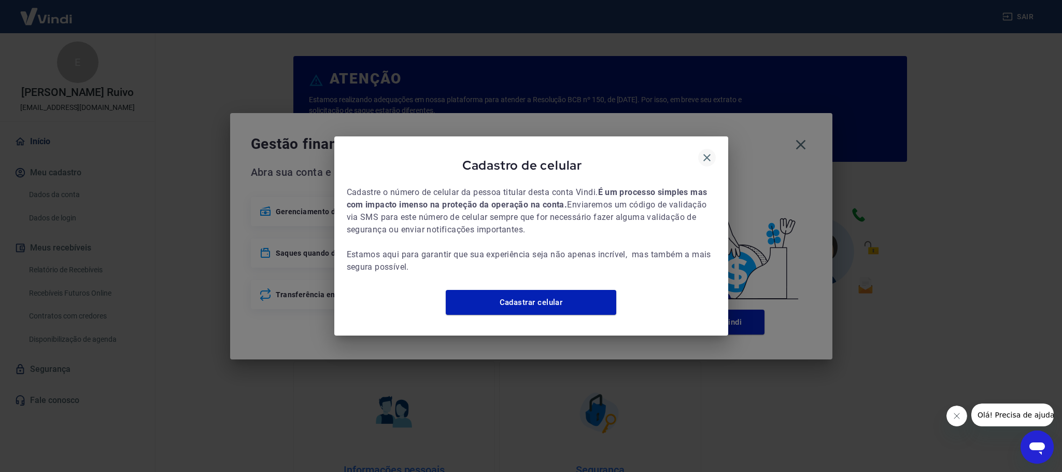
click at [710, 151] on icon "button" at bounding box center [707, 157] width 12 height 12
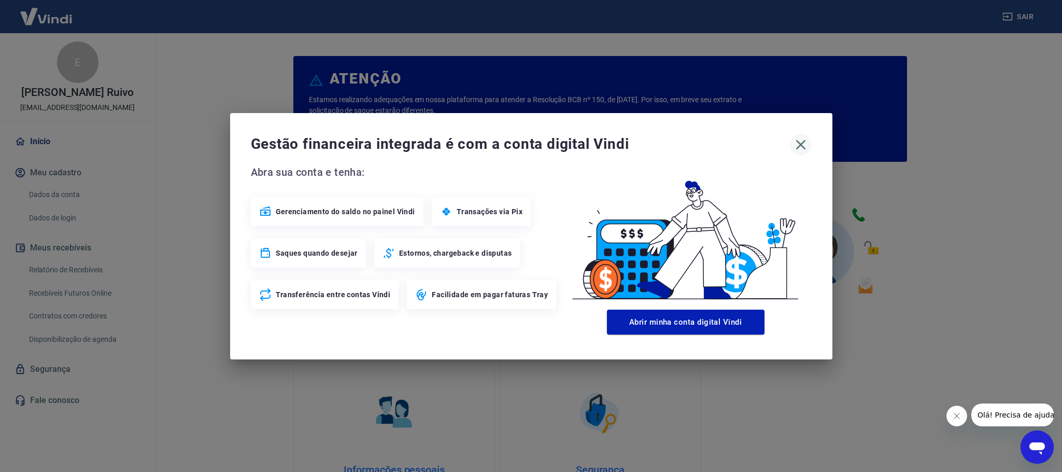
click at [803, 141] on icon "button" at bounding box center [800, 144] width 10 height 10
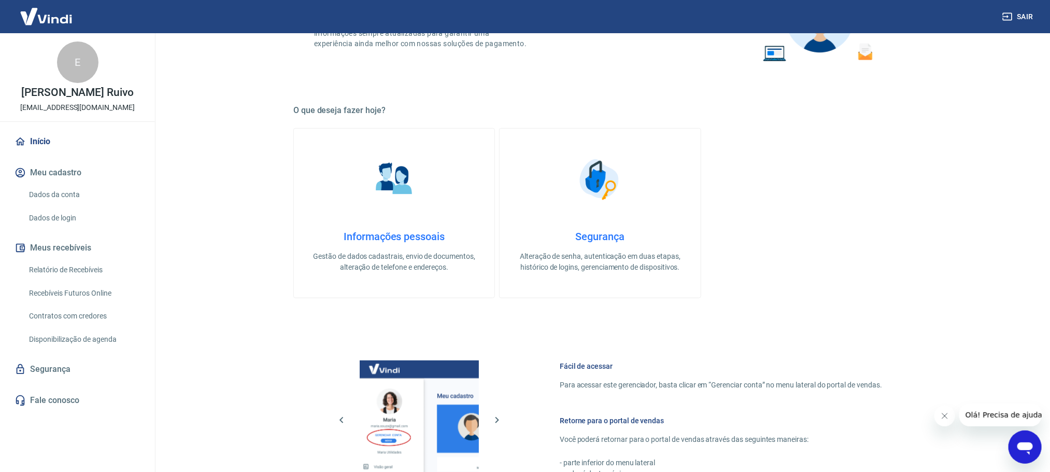
scroll to position [445, 0]
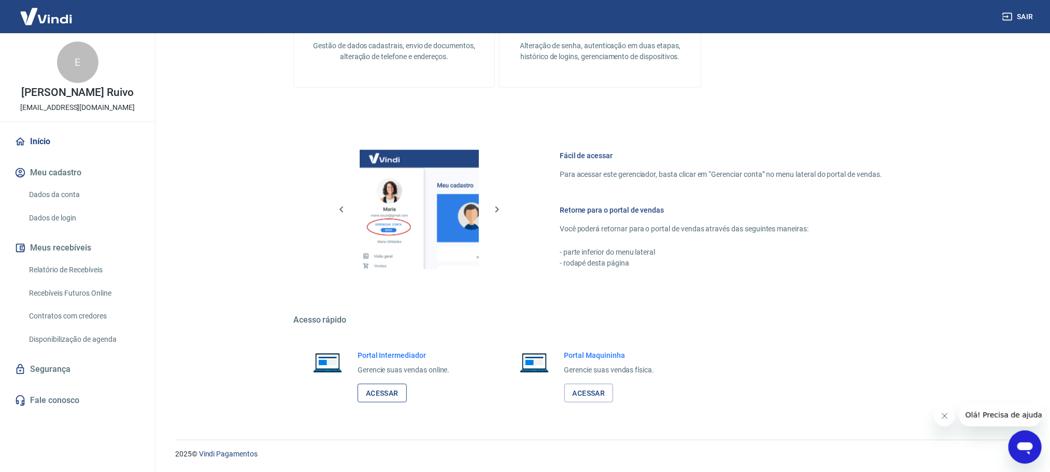
click at [407, 393] on link "Acessar" at bounding box center [382, 392] width 49 height 19
